Goal: Information Seeking & Learning: Learn about a topic

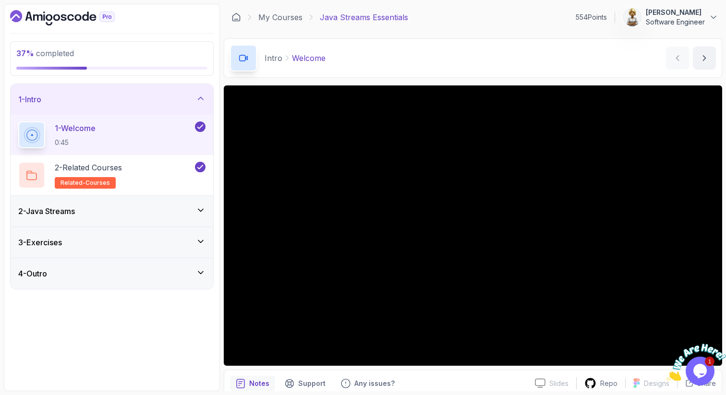
click at [203, 216] on div "2 - Java Streams" at bounding box center [111, 211] width 187 height 12
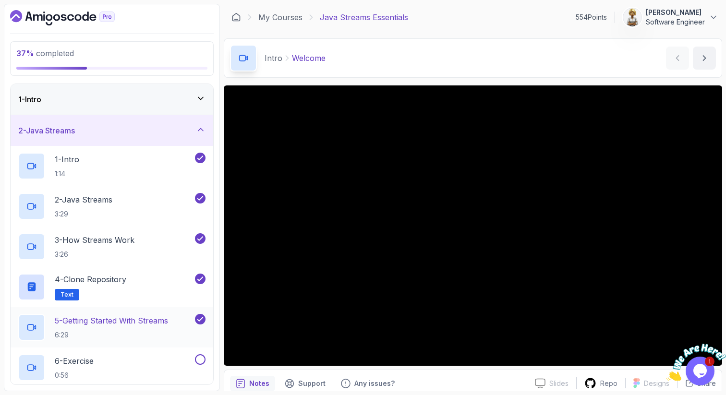
click at [146, 322] on p "5 - Getting Started With Streams" at bounding box center [111, 321] width 113 height 12
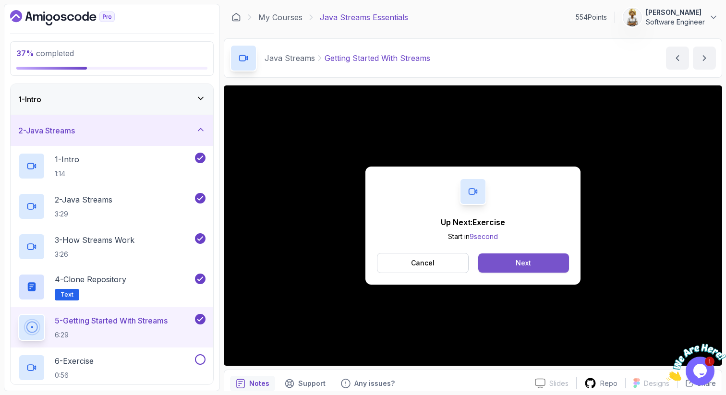
click at [516, 267] on div "Next" at bounding box center [523, 263] width 15 height 10
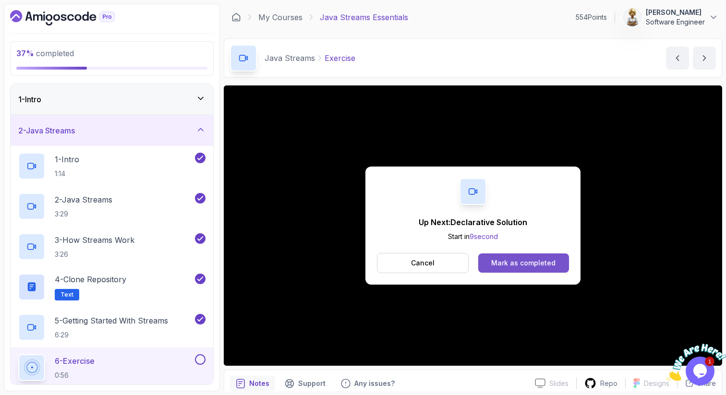
click at [518, 263] on div "Mark as completed" at bounding box center [523, 263] width 64 height 10
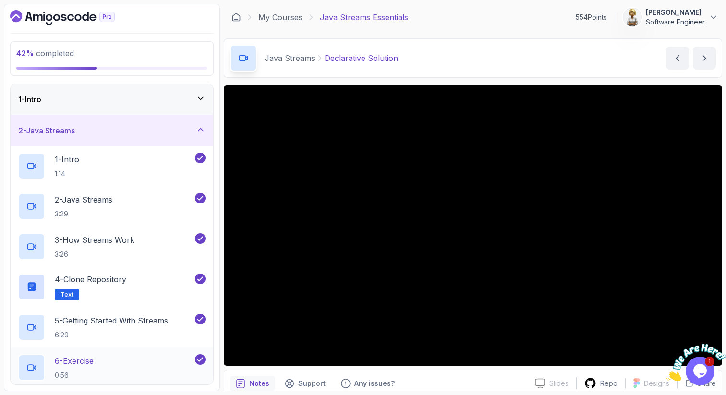
click at [99, 359] on div "6 - Exercise 0:56" at bounding box center [105, 367] width 175 height 27
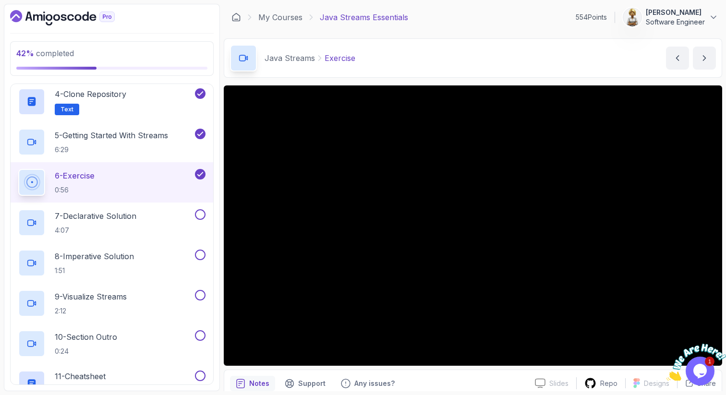
scroll to position [192, 0]
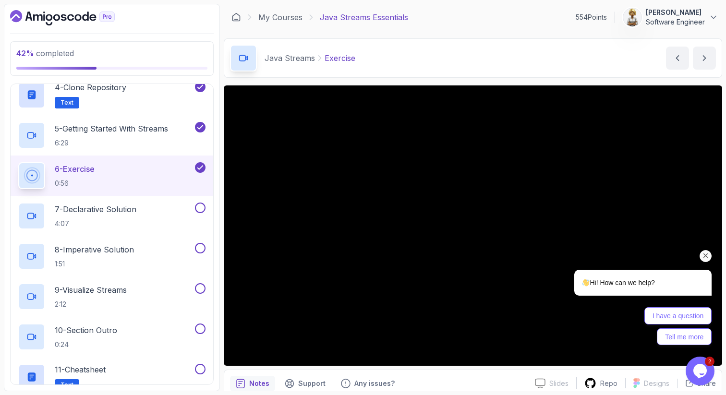
click at [707, 256] on icon "Chat attention grabber" at bounding box center [705, 256] width 9 height 9
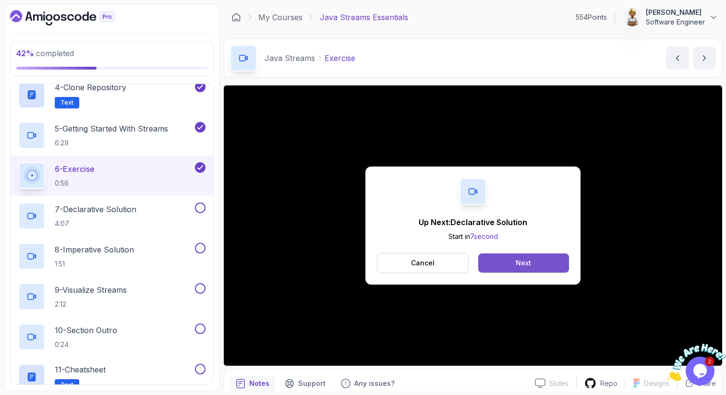
click at [508, 263] on button "Next" at bounding box center [523, 262] width 91 height 19
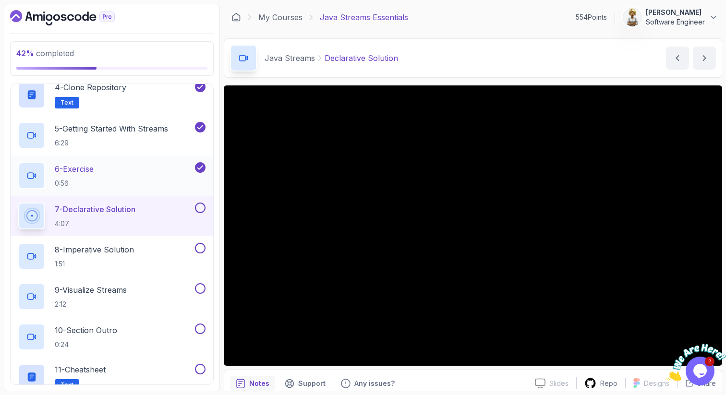
click at [120, 173] on div "6 - Exercise 0:56" at bounding box center [105, 175] width 175 height 27
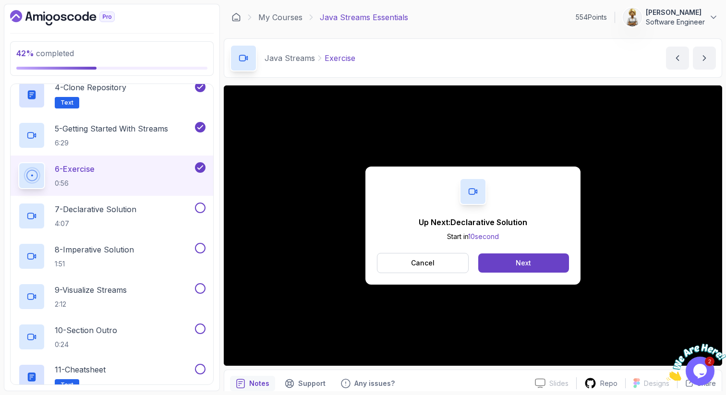
click at [618, 357] on div "Up Next: Declarative Solution Start in 10 second Cancel Next" at bounding box center [473, 225] width 498 height 280
click at [498, 267] on button "Next" at bounding box center [523, 262] width 91 height 19
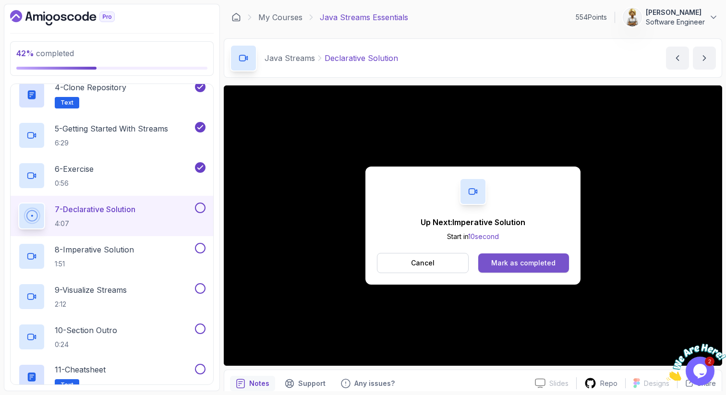
click at [508, 264] on div "Mark as completed" at bounding box center [523, 263] width 64 height 10
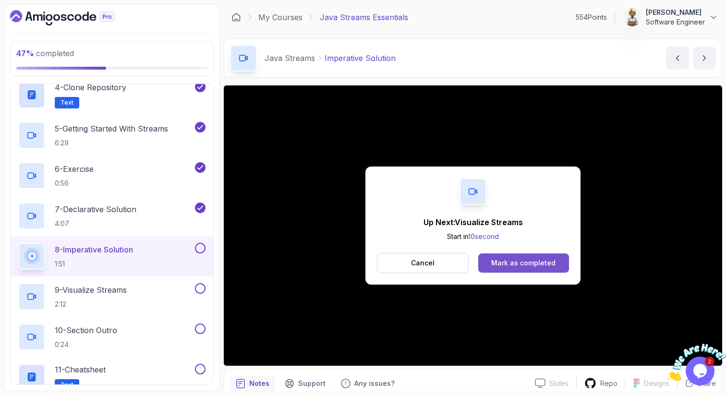
click at [510, 256] on button "Mark as completed" at bounding box center [523, 262] width 91 height 19
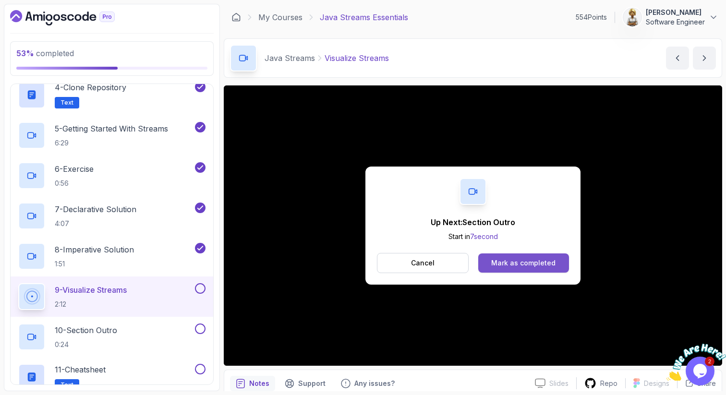
click at [503, 259] on div "Mark as completed" at bounding box center [523, 263] width 64 height 10
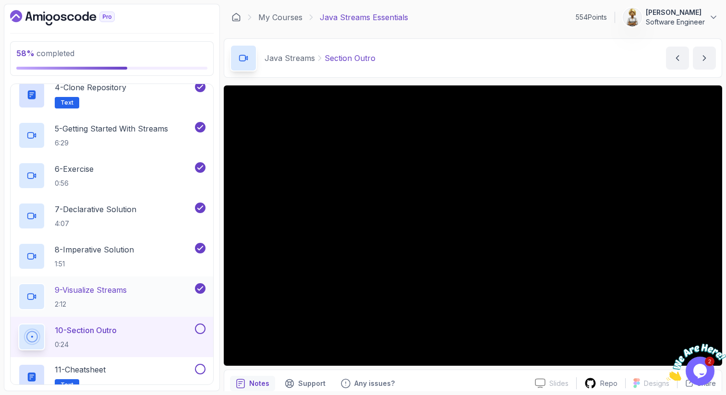
click at [118, 282] on div "9 - Visualize Streams 2:12" at bounding box center [112, 297] width 203 height 40
click at [73, 292] on p "9 - Visualize Streams" at bounding box center [91, 290] width 72 height 12
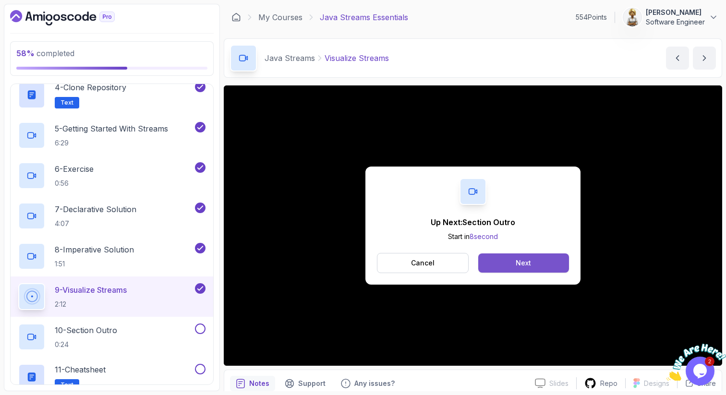
click at [510, 265] on button "Next" at bounding box center [523, 262] width 91 height 19
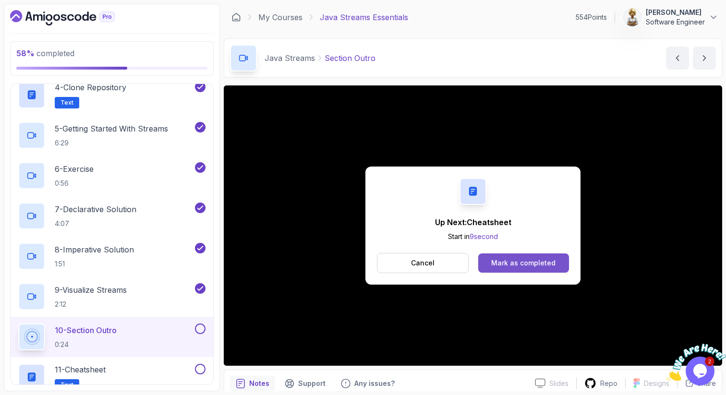
click at [532, 264] on div "Mark as completed" at bounding box center [523, 263] width 64 height 10
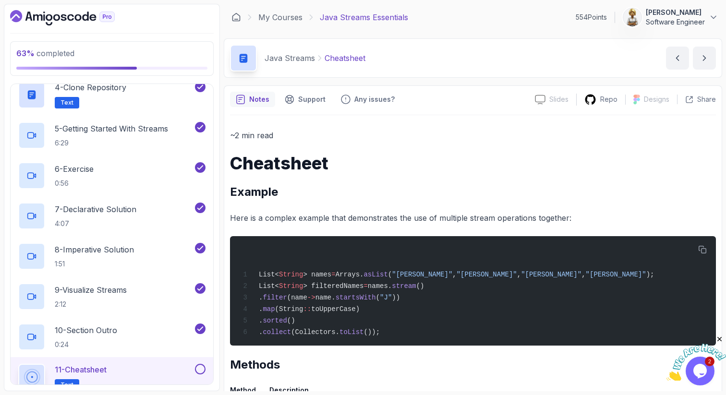
click at [627, 171] on h1 "Cheatsheet" at bounding box center [473, 163] width 486 height 19
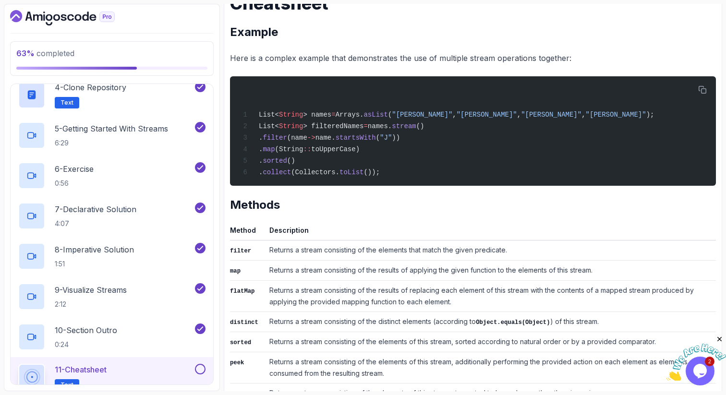
scroll to position [141, 0]
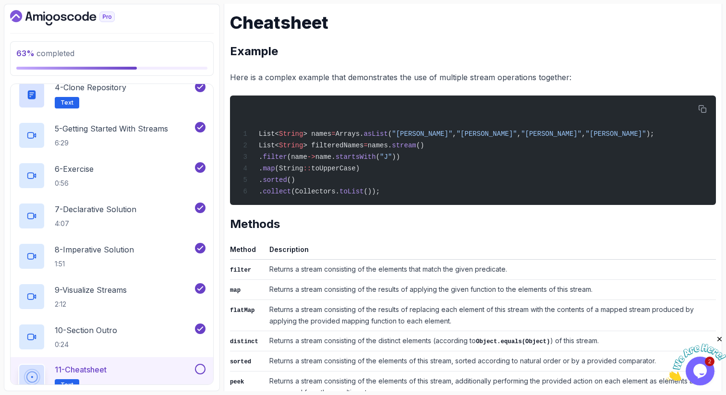
click at [720, 164] on div "Notes Support Any issues? Slides Slides not available Repo Designs Design not a…" at bounding box center [473, 324] width 498 height 759
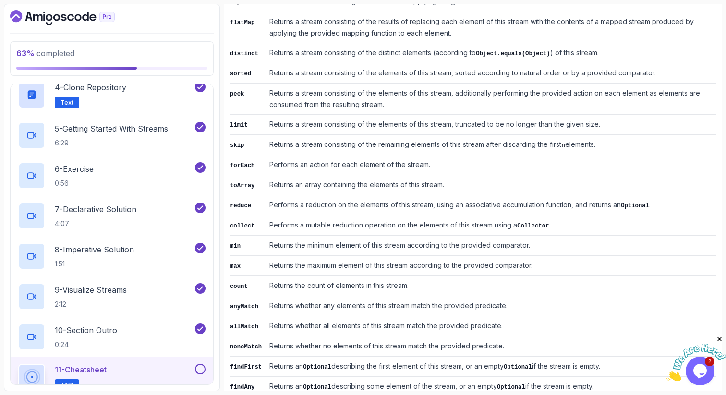
scroll to position [448, 0]
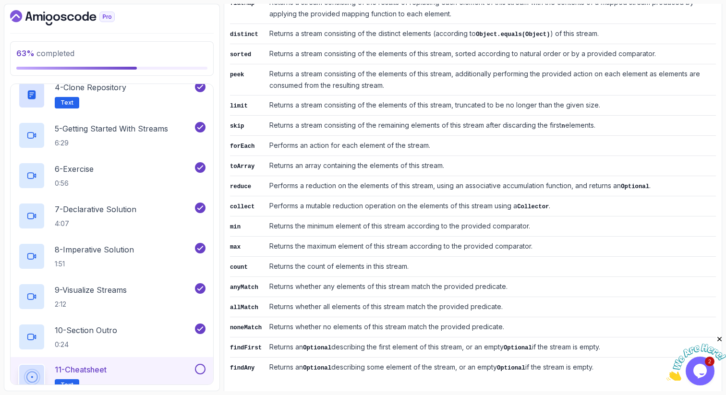
click at [200, 369] on button at bounding box center [200, 369] width 11 height 11
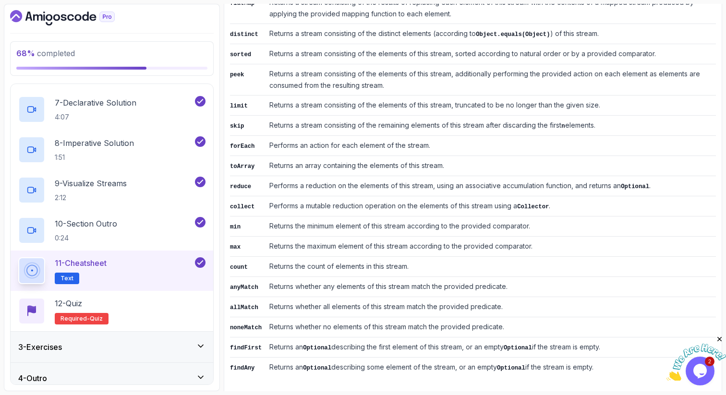
scroll to position [307, 0]
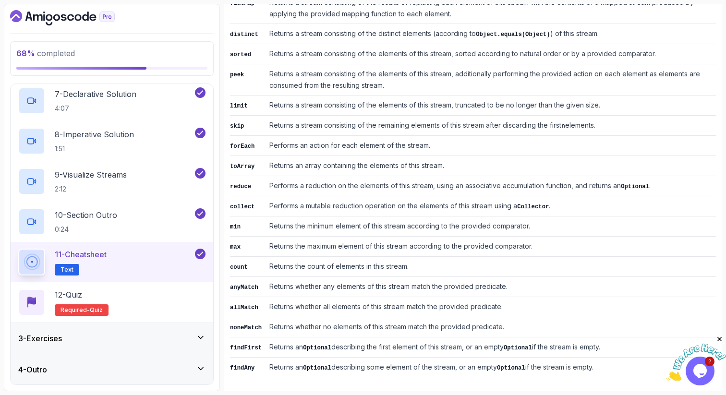
click at [199, 336] on icon at bounding box center [200, 337] width 5 height 2
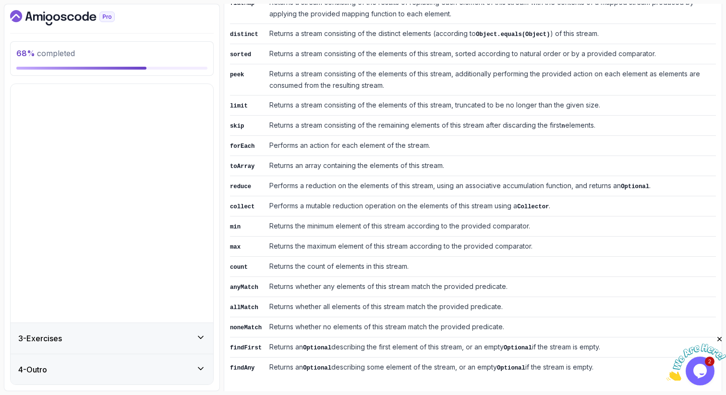
scroll to position [0, 0]
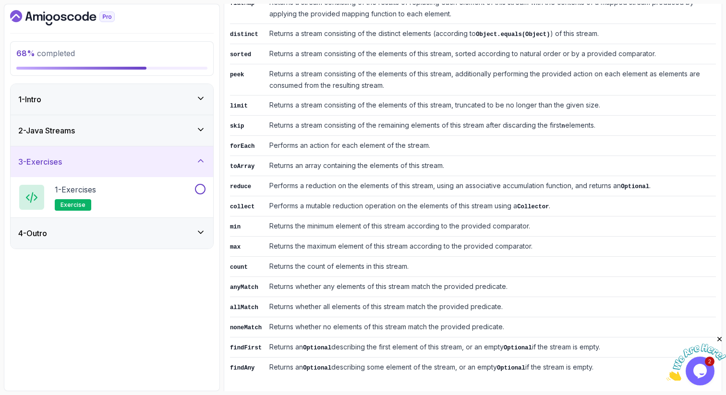
click at [202, 229] on icon at bounding box center [201, 233] width 10 height 10
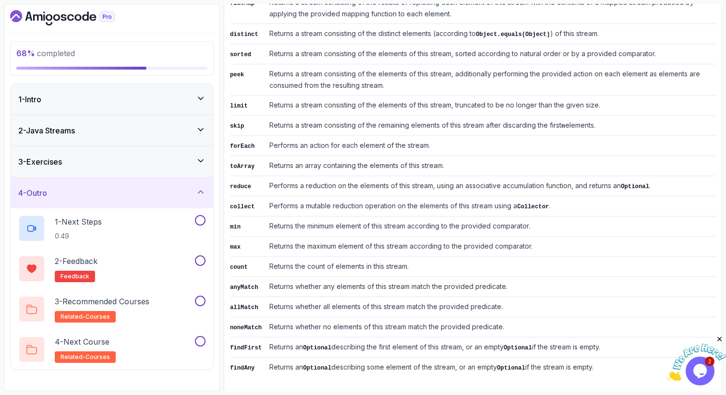
click at [199, 193] on icon at bounding box center [201, 192] width 10 height 10
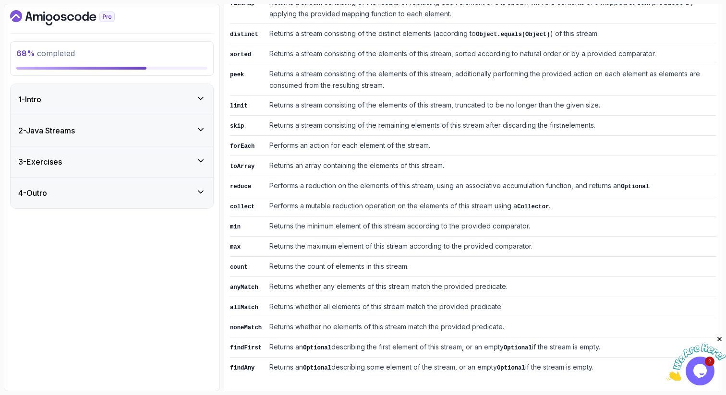
click at [201, 157] on icon at bounding box center [201, 161] width 10 height 10
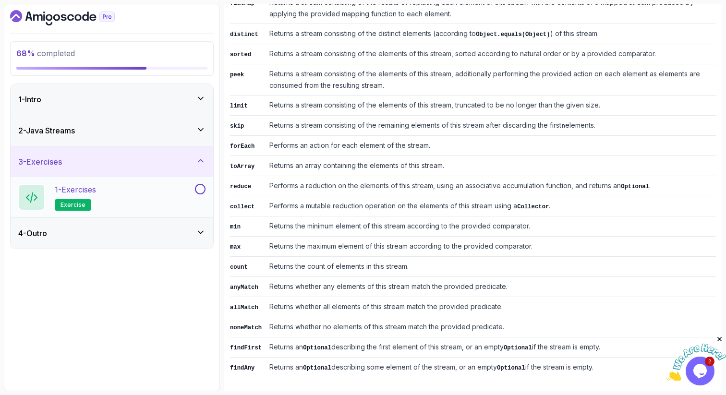
click at [142, 187] on div "1 - Exercises exercise" at bounding box center [105, 197] width 175 height 27
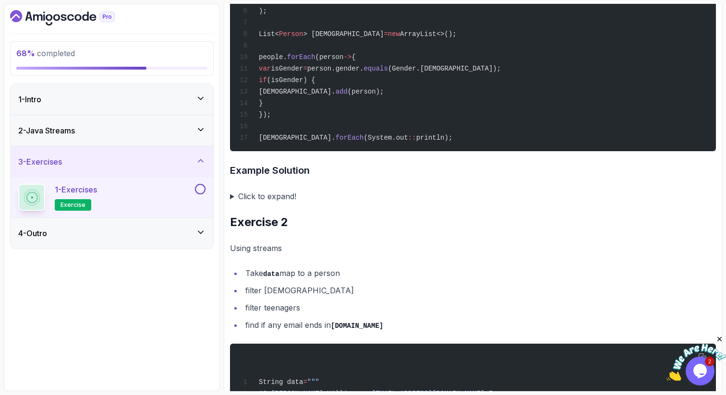
click at [722, 149] on section "68 % completed 1 - Intro 2 - Java Streams 3 - Exercises 1 - Exercises exercise …" at bounding box center [363, 197] width 726 height 395
click at [198, 162] on icon at bounding box center [201, 161] width 10 height 10
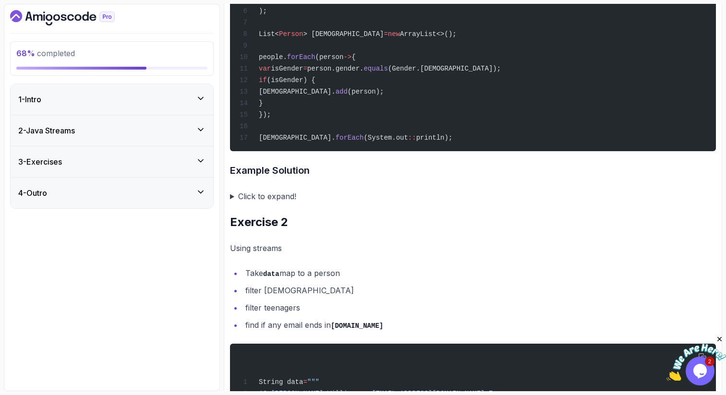
click at [200, 127] on icon at bounding box center [201, 130] width 10 height 10
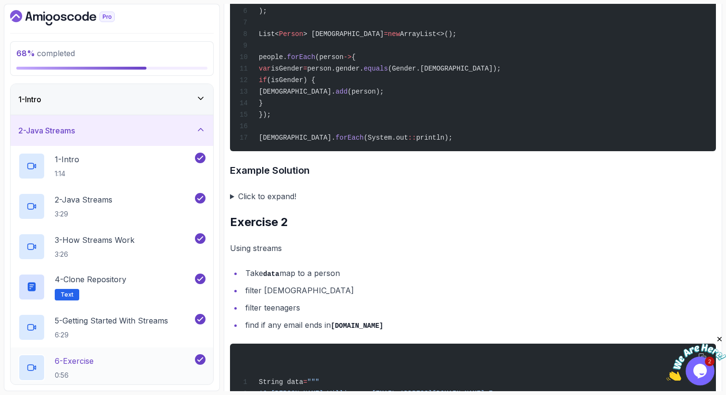
click at [122, 367] on div "6 - Exercise 0:56" at bounding box center [105, 367] width 175 height 27
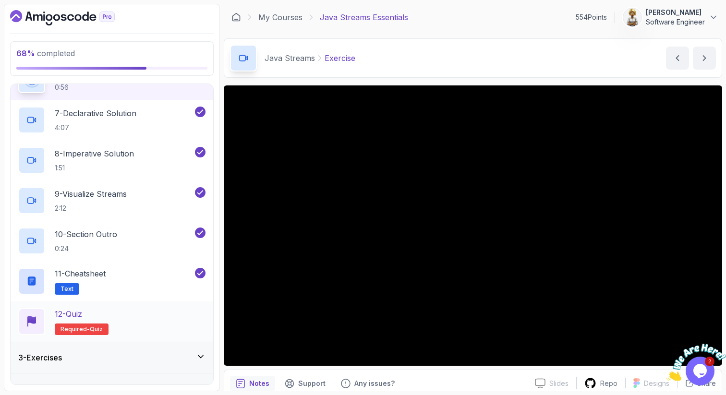
click at [126, 313] on div "12 - Quiz Required- quiz" at bounding box center [111, 321] width 187 height 27
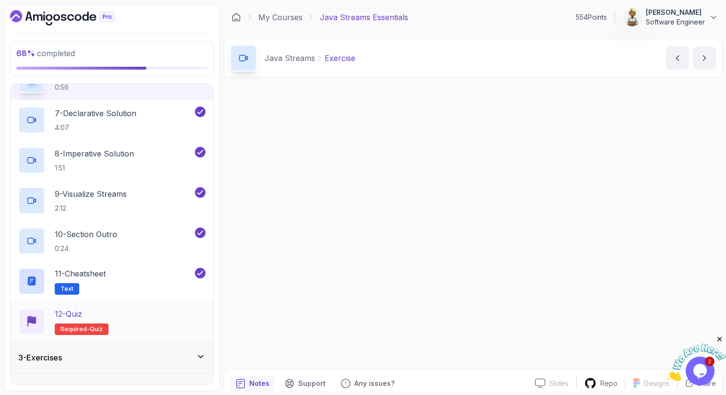
scroll to position [294, 0]
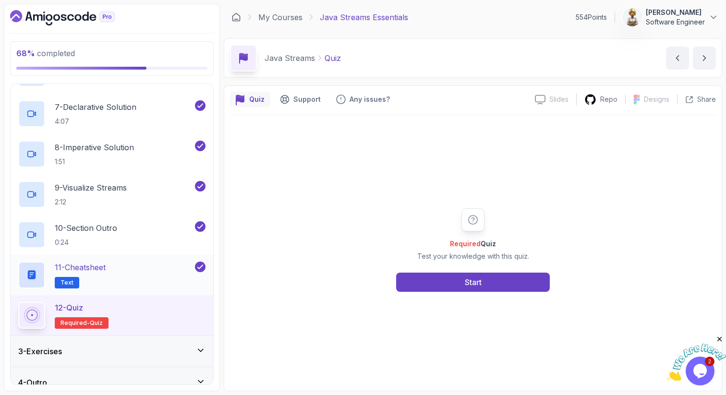
click at [121, 268] on div "11 - Cheatsheet Text" at bounding box center [105, 275] width 175 height 27
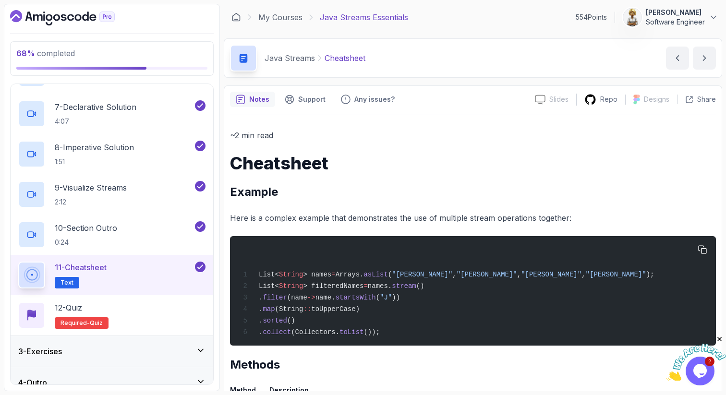
scroll to position [307, 0]
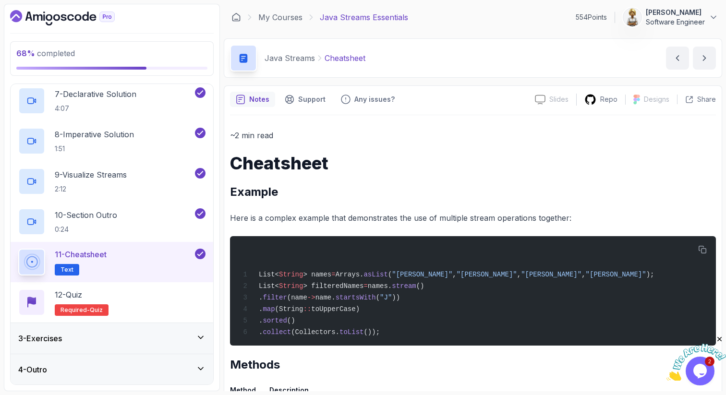
click at [459, 369] on h2 "Methods" at bounding box center [473, 364] width 486 height 15
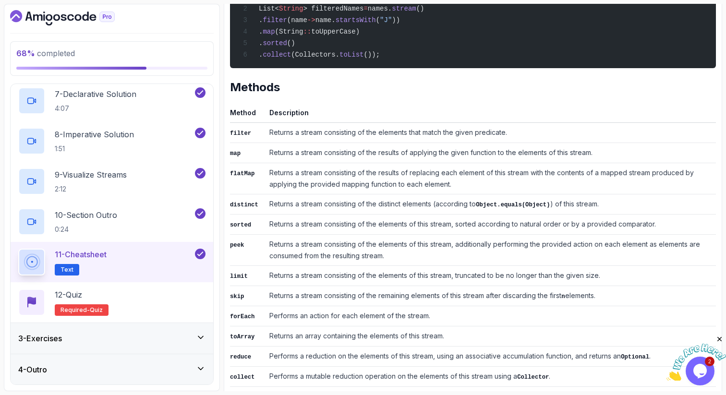
scroll to position [288, 0]
